Goal: Task Accomplishment & Management: Complete application form

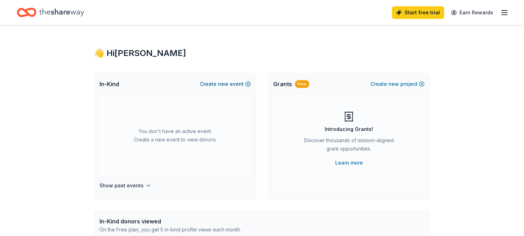
click at [248, 84] on button "Create new event" at bounding box center [225, 84] width 51 height 8
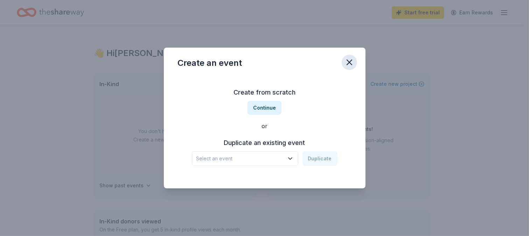
click at [351, 63] on icon "button" at bounding box center [349, 62] width 10 height 10
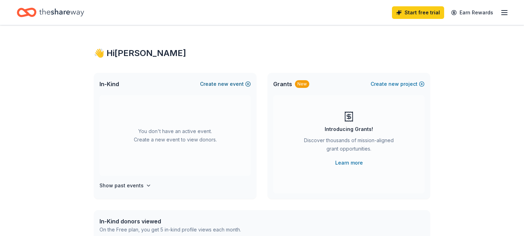
click at [242, 80] on button "Create new event" at bounding box center [225, 84] width 51 height 8
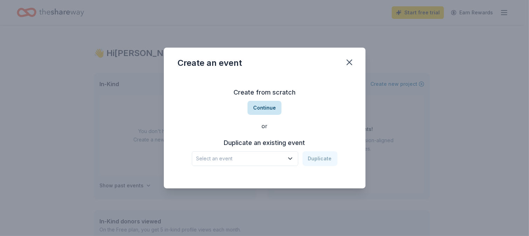
click at [259, 111] on button "Continue" at bounding box center [264, 108] width 34 height 14
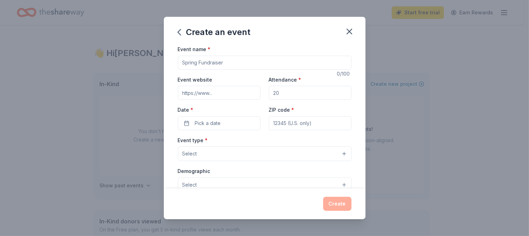
click at [227, 67] on input "Event name *" at bounding box center [265, 63] width 174 height 14
type input "Fall [DATE]"
click at [293, 90] on input "Attendance *" at bounding box center [310, 93] width 83 height 14
type input "250"
click at [226, 122] on button "Pick a date" at bounding box center [219, 123] width 83 height 14
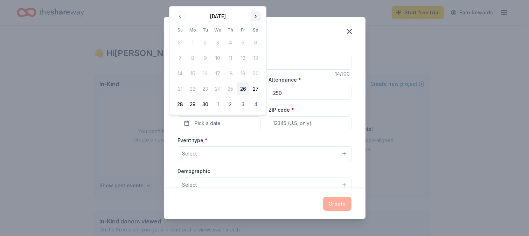
click at [256, 19] on button "Go to next month" at bounding box center [256, 17] width 10 height 10
click at [239, 88] on button "24" at bounding box center [243, 89] width 13 height 13
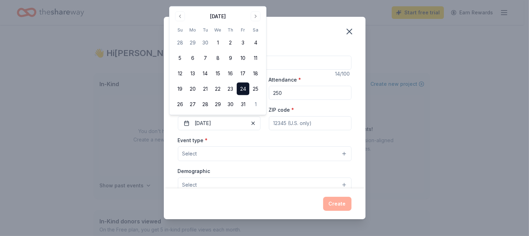
click at [239, 88] on button "24" at bounding box center [243, 89] width 13 height 13
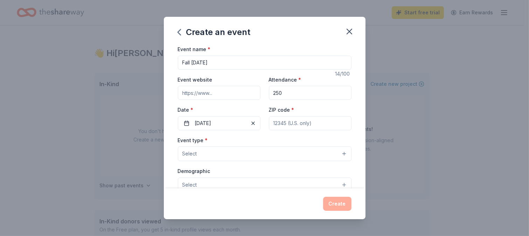
drag, startPoint x: 296, startPoint y: 120, endPoint x: 273, endPoint y: 128, distance: 25.1
click at [273, 128] on input "ZIP code *" at bounding box center [310, 123] width 83 height 14
type input "78704"
click at [289, 155] on button "Select" at bounding box center [265, 153] width 174 height 15
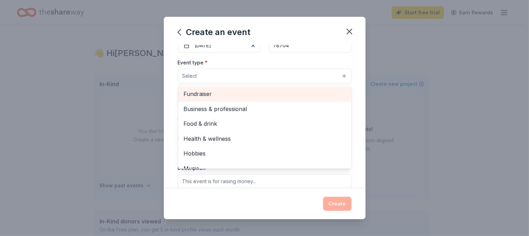
click at [239, 97] on span "Fundraiser" at bounding box center [265, 93] width 162 height 9
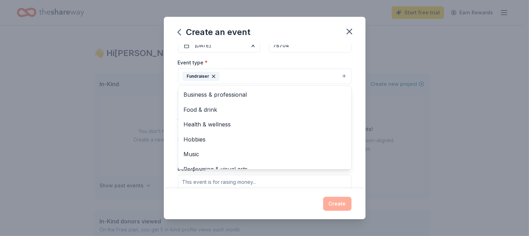
click at [287, 176] on div "Event type * Fundraiser Business & professional Food & drink Health & wellness …" at bounding box center [265, 132] width 174 height 148
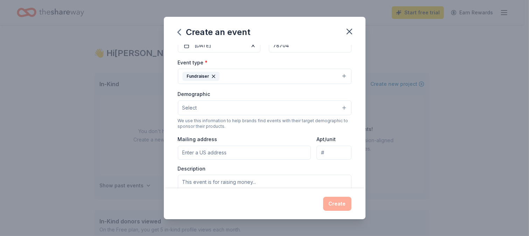
click at [230, 150] on input "Mailing address" at bounding box center [244, 153] width 133 height 14
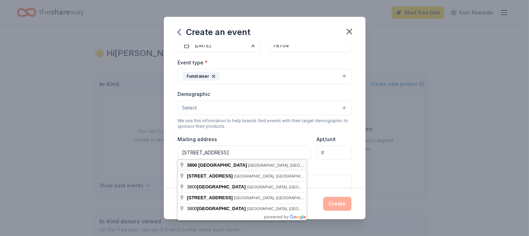
type input "3800 South 2nd Street, Austin, TX, 78704"
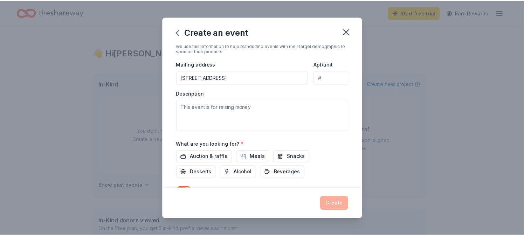
scroll to position [161, 0]
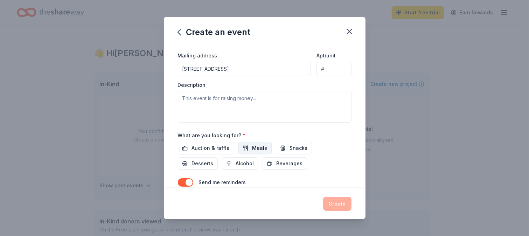
click at [248, 148] on button "Meals" at bounding box center [254, 148] width 33 height 13
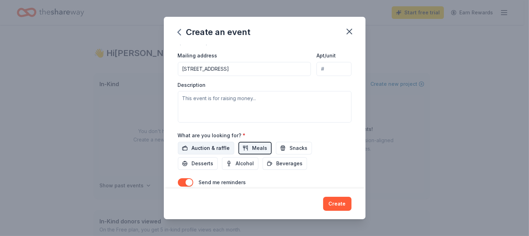
click at [213, 146] on span "Auction & raffle" at bounding box center [211, 148] width 38 height 8
click at [290, 149] on span "Snacks" at bounding box center [299, 148] width 18 height 8
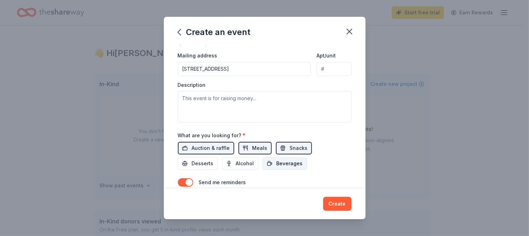
click at [282, 164] on span "Beverages" at bounding box center [290, 163] width 26 height 8
click at [195, 156] on div "Auction & raffle Meals Snacks Desserts Alcohol Beverages" at bounding box center [265, 156] width 174 height 28
click at [195, 166] on span "Desserts" at bounding box center [203, 163] width 22 height 8
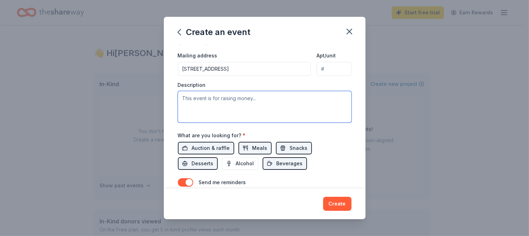
click at [200, 93] on textarea at bounding box center [265, 107] width 174 height 32
type textarea "P"
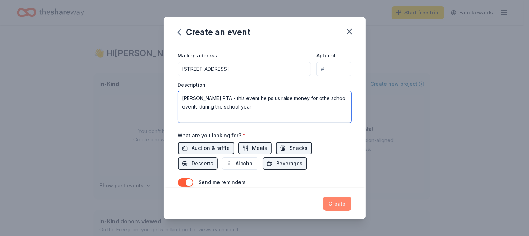
type textarea "[PERSON_NAME] PTA - this event helps us raise money for othe school events duri…"
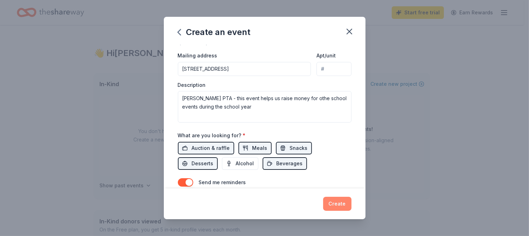
click at [335, 202] on button "Create" at bounding box center [337, 204] width 28 height 14
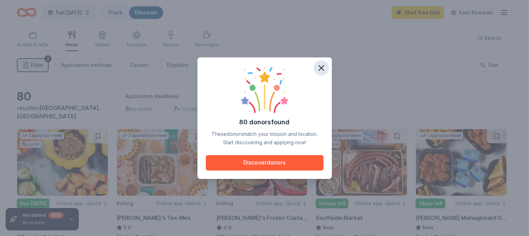
click at [322, 68] on icon "button" at bounding box center [321, 67] width 5 height 5
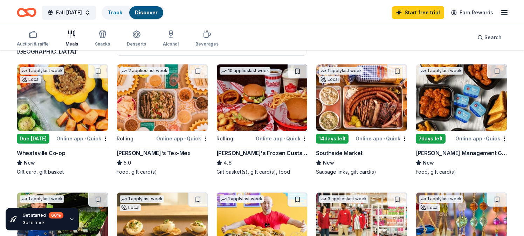
scroll to position [74, 0]
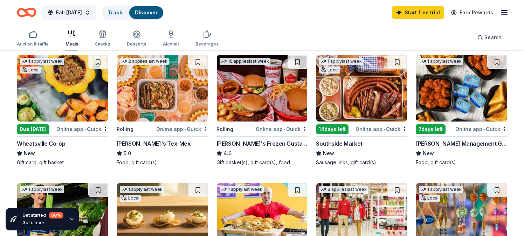
click at [371, 103] on img at bounding box center [361, 88] width 91 height 67
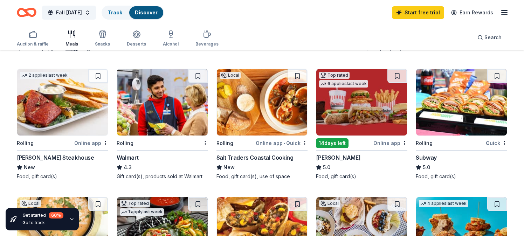
scroll to position [324, 0]
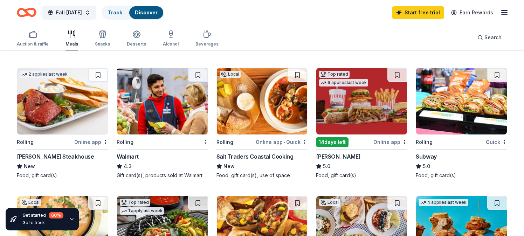
click at [458, 111] on img at bounding box center [461, 101] width 91 height 67
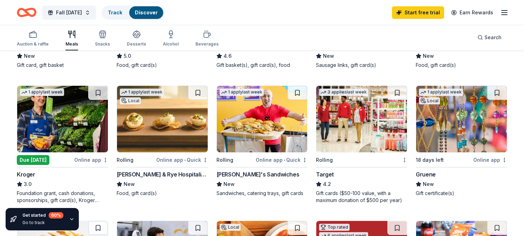
scroll to position [170, 0]
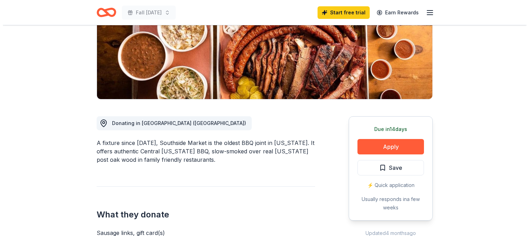
scroll to position [116, 0]
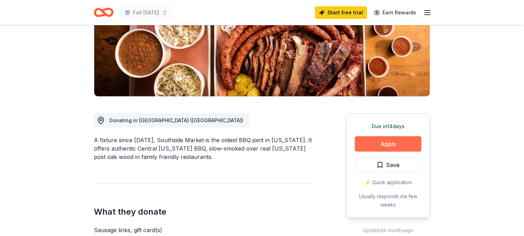
click at [373, 141] on button "Apply" at bounding box center [388, 143] width 67 height 15
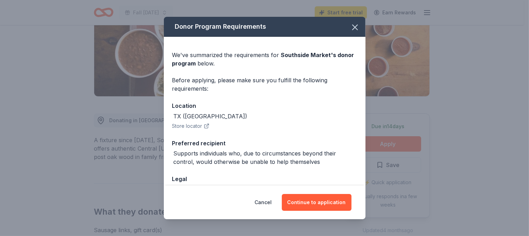
click at [358, 155] on div "We've summarized the requirements for Southside Market 's donor program below. …" at bounding box center [265, 134] width 202 height 194
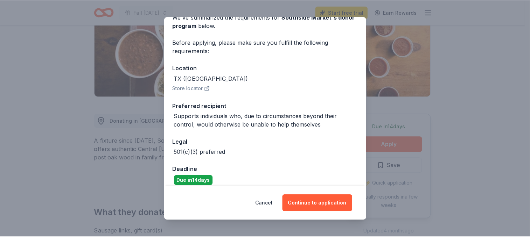
scroll to position [45, 0]
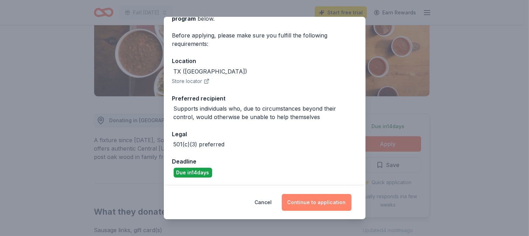
click at [316, 203] on button "Continue to application" at bounding box center [317, 202] width 70 height 17
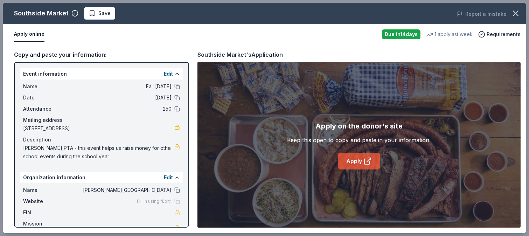
click at [353, 163] on link "Apply" at bounding box center [359, 161] width 42 height 17
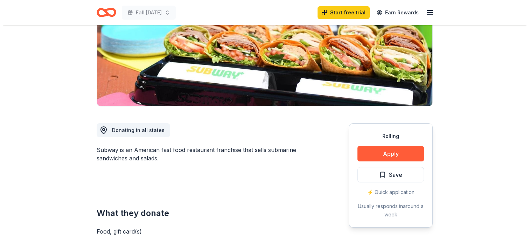
scroll to position [142, 0]
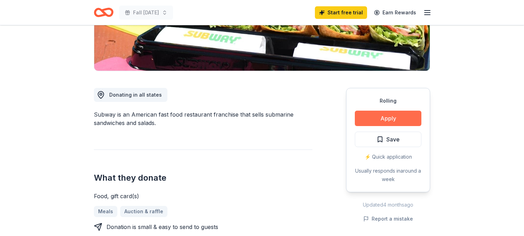
click at [396, 117] on button "Apply" at bounding box center [388, 118] width 67 height 15
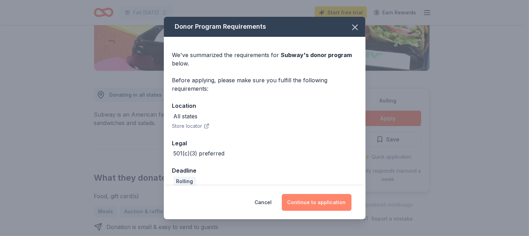
click at [315, 205] on button "Continue to application" at bounding box center [317, 202] width 70 height 17
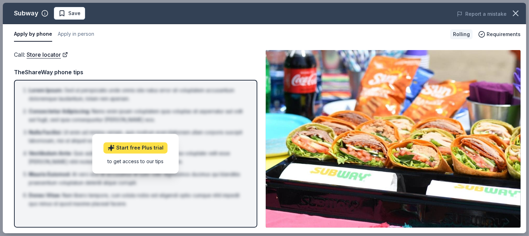
click at [149, 149] on link "Start free Plus trial" at bounding box center [136, 147] width 64 height 11
click at [156, 149] on link "Start free Plus trial" at bounding box center [136, 147] width 64 height 11
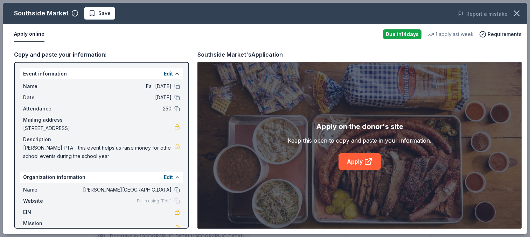
scroll to position [116, 0]
